Goal: Entertainment & Leisure: Consume media (video, audio)

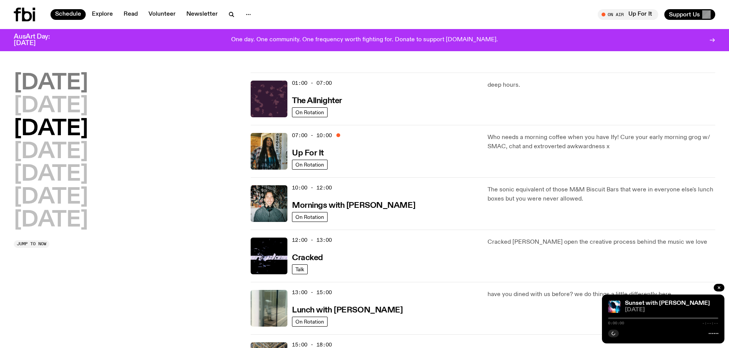
click at [39, 82] on h2 "[DATE]" at bounding box center [51, 83] width 74 height 21
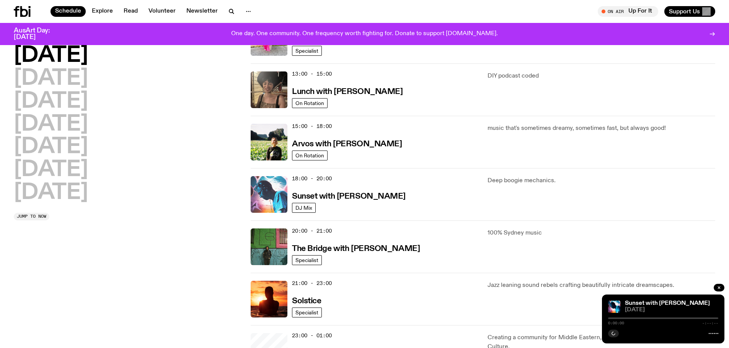
scroll to position [251, 0]
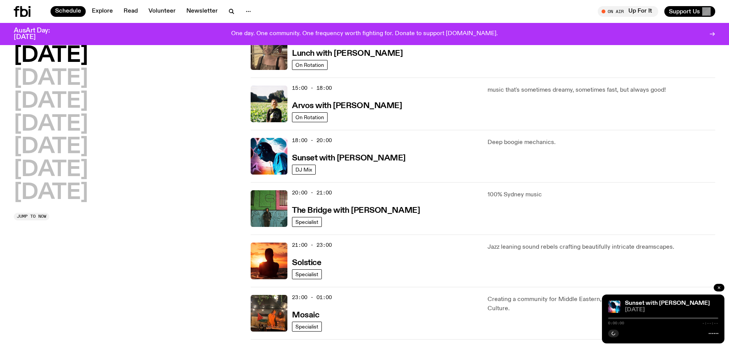
click at [718, 285] on button "button" at bounding box center [718, 288] width 11 height 8
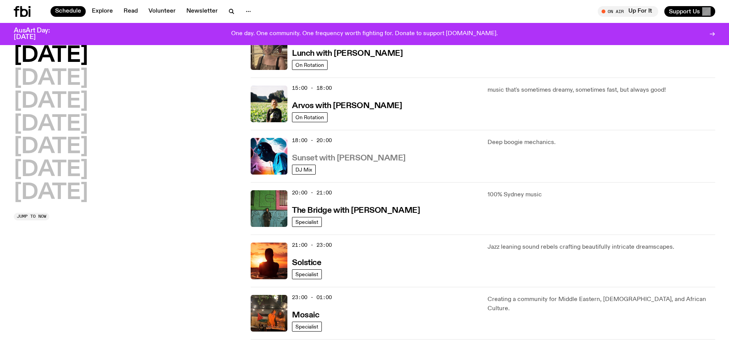
click at [342, 157] on h3 "Sunset with [PERSON_NAME]" at bounding box center [349, 159] width 114 height 8
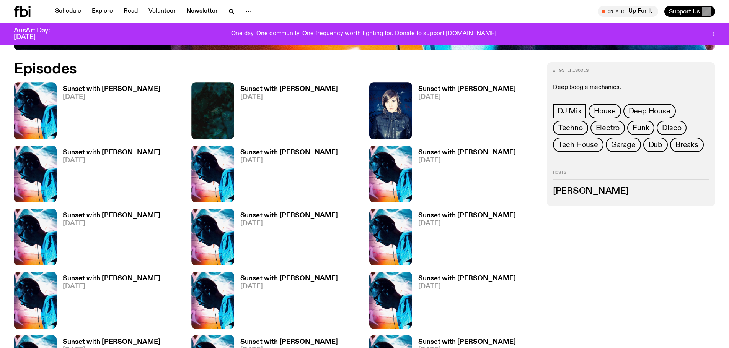
scroll to position [415, 0]
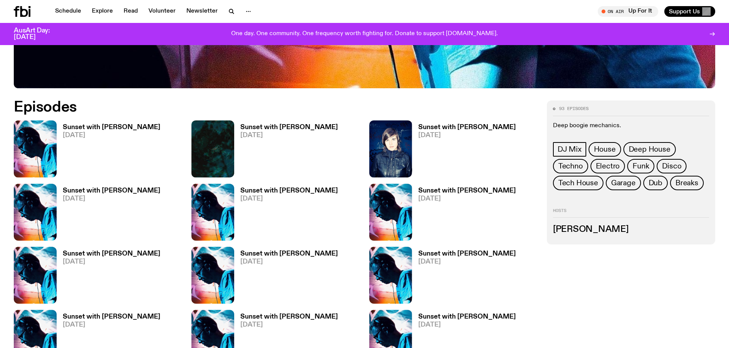
click at [286, 127] on h3 "Sunset with [PERSON_NAME]" at bounding box center [289, 127] width 98 height 7
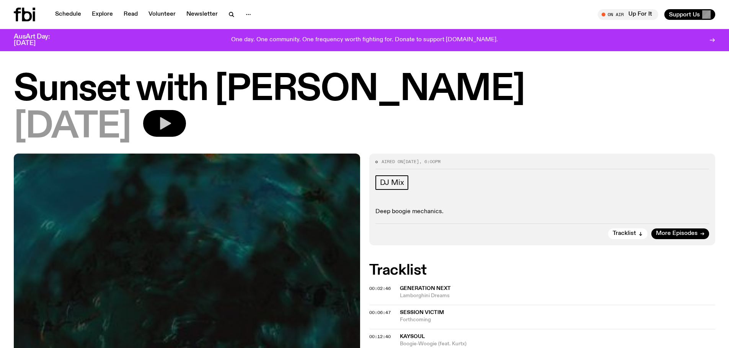
click at [171, 124] on icon "button" at bounding box center [165, 123] width 11 height 13
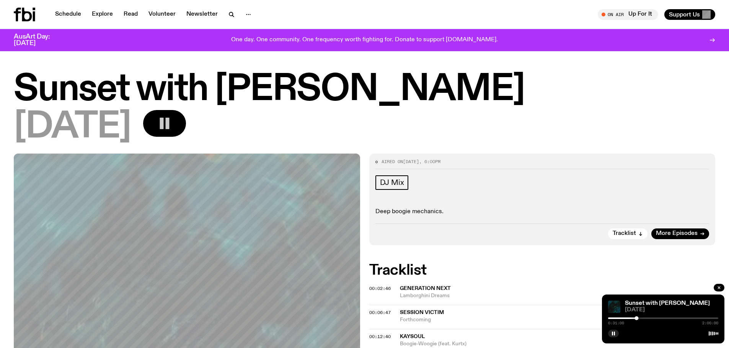
click at [172, 117] on icon "button" at bounding box center [164, 123] width 15 height 15
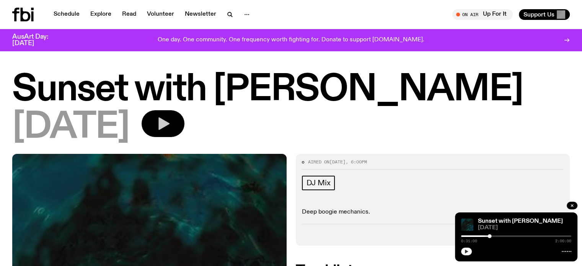
click at [465, 251] on icon "button" at bounding box center [466, 251] width 3 height 4
click at [466, 252] on icon "button" at bounding box center [466, 251] width 3 height 4
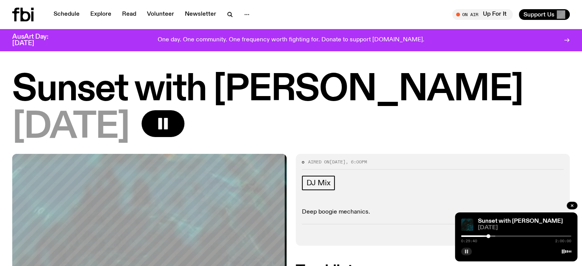
click at [488, 236] on div at bounding box center [488, 236] width 4 height 4
click at [464, 251] on icon "button" at bounding box center [466, 251] width 5 height 5
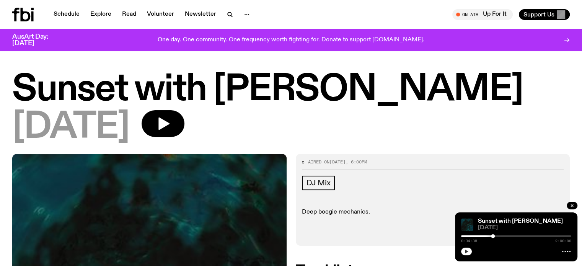
click at [467, 249] on icon "button" at bounding box center [466, 251] width 5 height 5
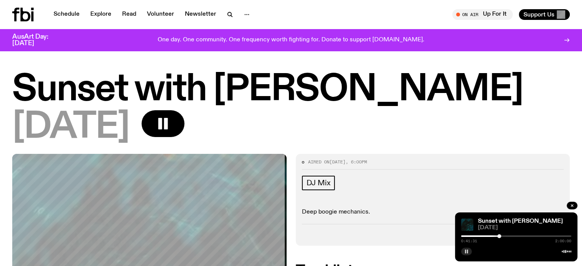
click at [467, 251] on icon "button" at bounding box center [466, 251] width 5 height 5
